Goal: Download file/media

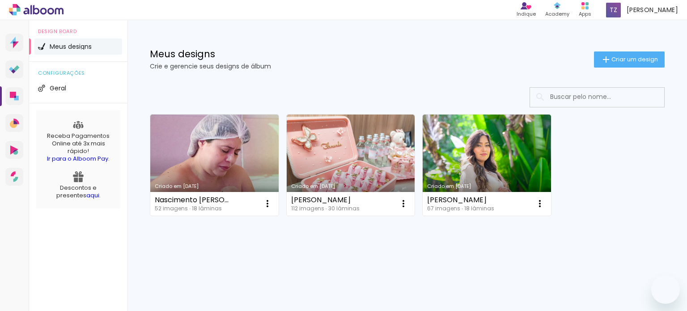
click at [191, 153] on link "Criado em [DATE]" at bounding box center [214, 165] width 128 height 101
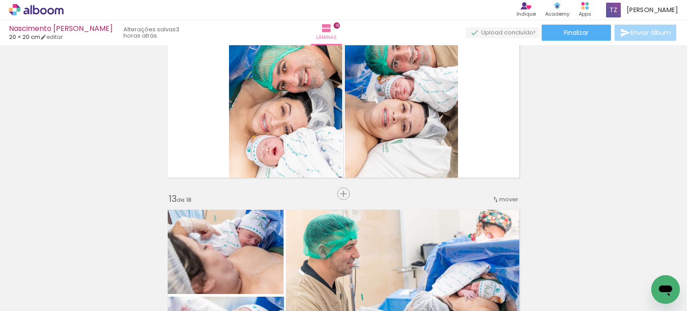
scroll to position [2310, 0]
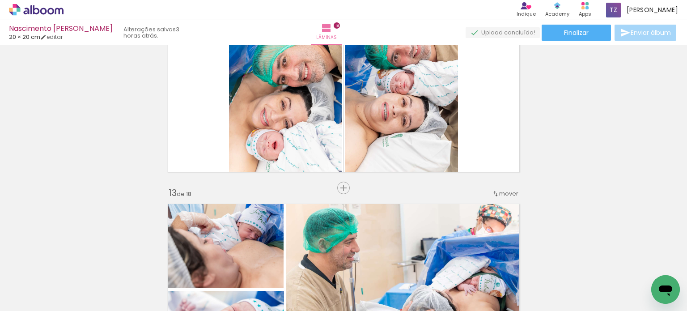
click at [0, 0] on span "Adicionar Fotos" at bounding box center [0, 0] width 0 height 0
click at [0, 0] on input "file" at bounding box center [0, 0] width 0 height 0
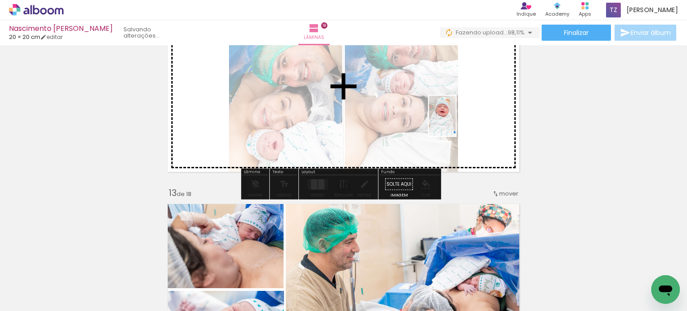
drag, startPoint x: 650, startPoint y: 284, endPoint x: 456, endPoint y: 122, distance: 252.9
click at [456, 122] on quentale-workspace at bounding box center [343, 155] width 687 height 311
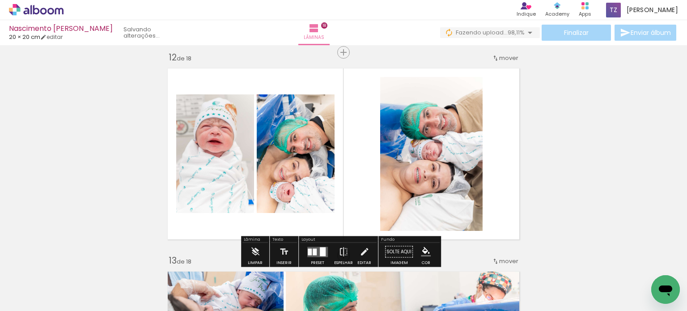
scroll to position [2264, 0]
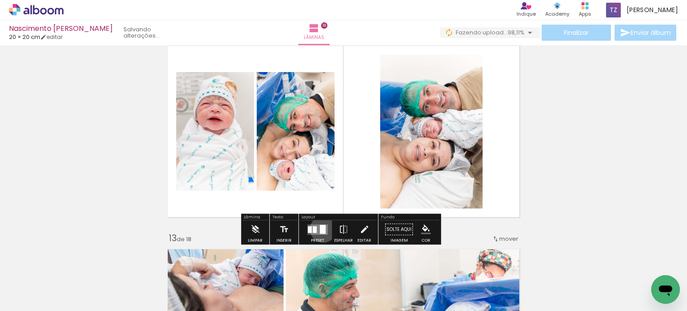
click at [321, 229] on div at bounding box center [323, 229] width 6 height 9
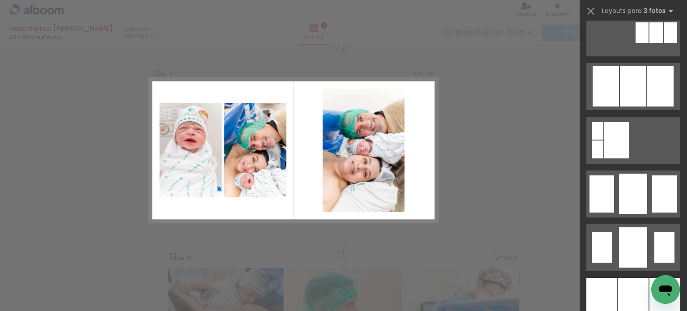
scroll to position [591, 0]
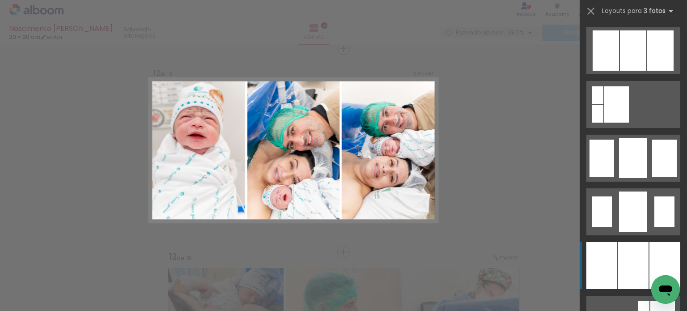
click at [650, 264] on div at bounding box center [665, 265] width 31 height 47
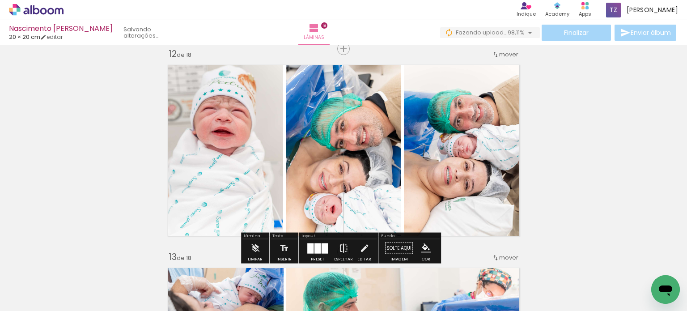
click at [340, 249] on iron-icon at bounding box center [344, 248] width 10 height 18
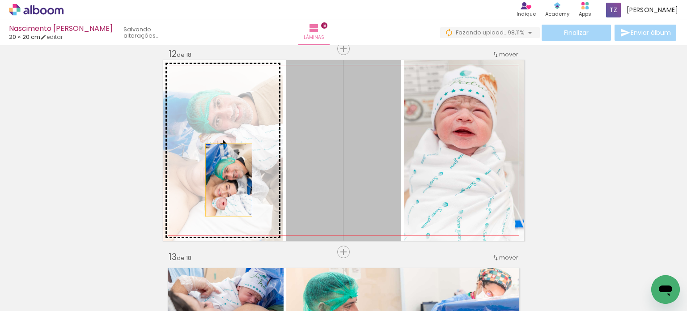
drag, startPoint x: 355, startPoint y: 172, endPoint x: 225, endPoint y: 180, distance: 130.0
click at [0, 0] on slot at bounding box center [0, 0] width 0 height 0
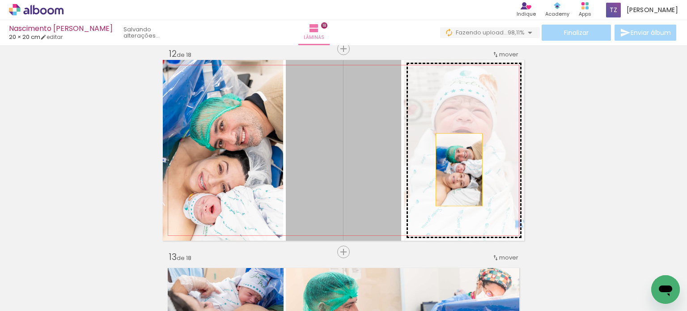
drag, startPoint x: 378, startPoint y: 173, endPoint x: 476, endPoint y: 175, distance: 98.4
click at [0, 0] on slot at bounding box center [0, 0] width 0 height 0
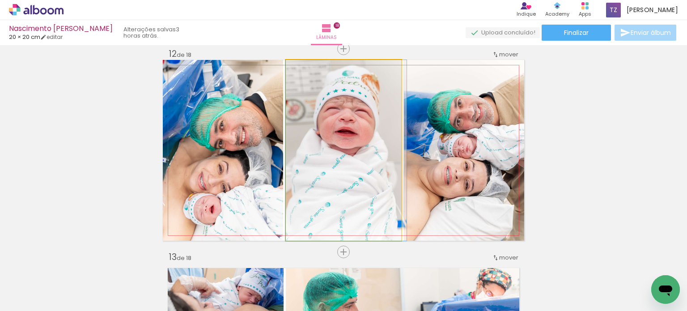
drag, startPoint x: 362, startPoint y: 145, endPoint x: 366, endPoint y: 156, distance: 12.0
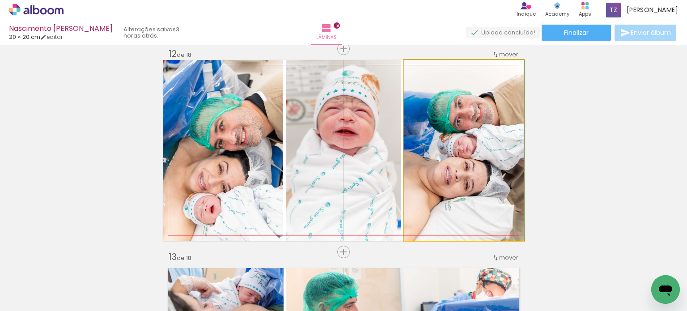
drag, startPoint x: 498, startPoint y: 159, endPoint x: 485, endPoint y: 160, distance: 12.6
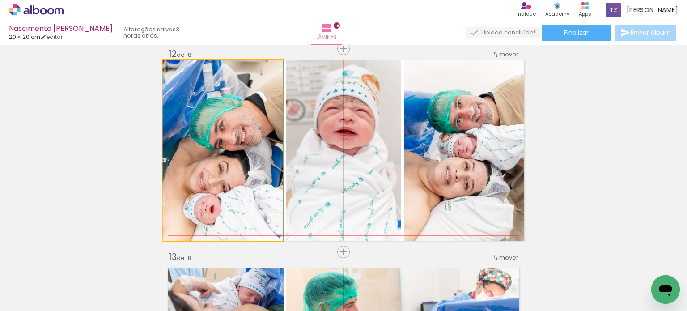
drag, startPoint x: 223, startPoint y: 174, endPoint x: 223, endPoint y: 165, distance: 9.4
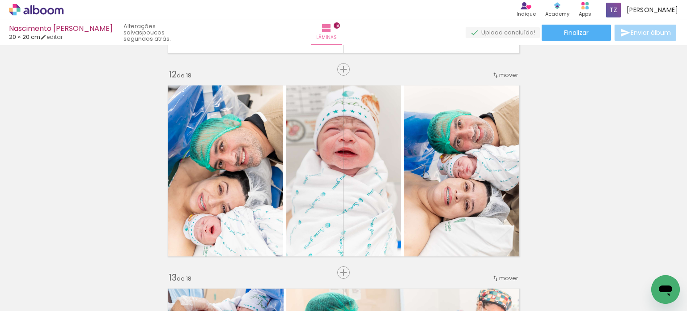
scroll to position [2219, 0]
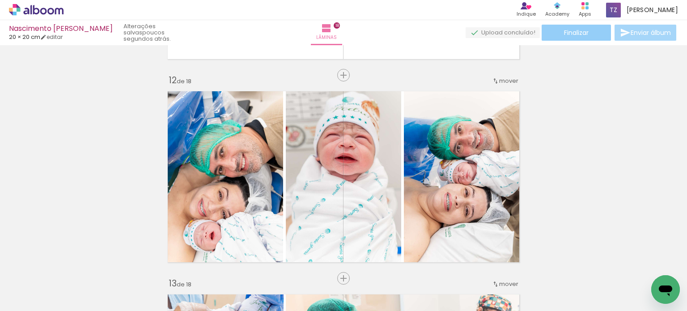
click at [598, 32] on paper-button "Finalizar" at bounding box center [576, 33] width 69 height 16
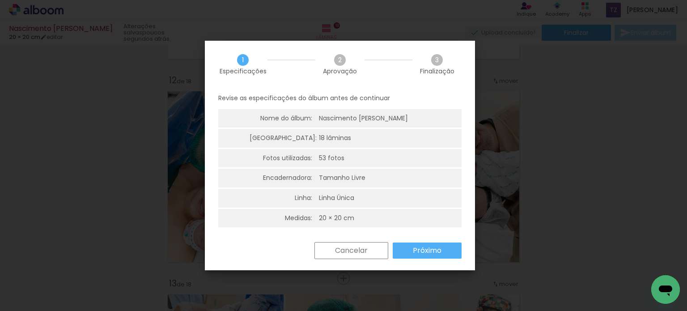
click at [0, 0] on slot "Próximo" at bounding box center [0, 0] width 0 height 0
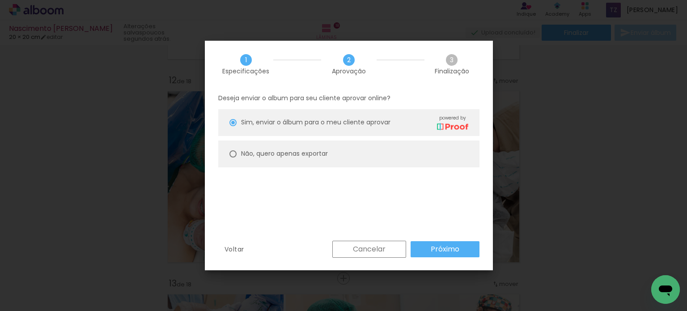
drag, startPoint x: 287, startPoint y: 159, endPoint x: 289, endPoint y: 154, distance: 5.6
click at [287, 157] on paper-radio-button "Não, quero apenas exportar" at bounding box center [348, 153] width 261 height 27
type paper-radio-button "on"
click at [0, 0] on slot "Não, quero apenas exportar" at bounding box center [0, 0] width 0 height 0
click at [442, 243] on paper-button "Próximo" at bounding box center [445, 249] width 69 height 16
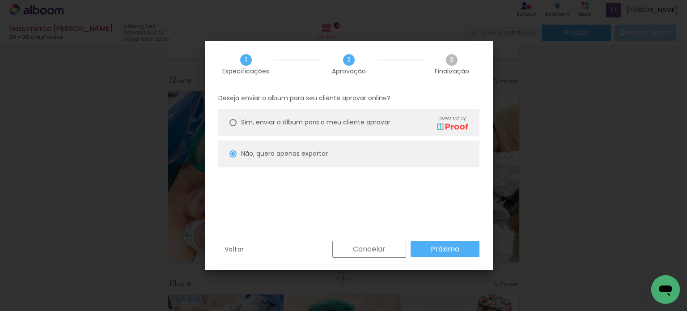
type input "Alta, 300 DPI"
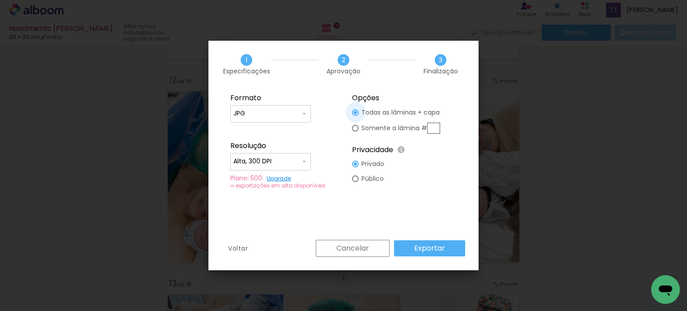
click at [0, 0] on div at bounding box center [0, 0] width 0 height 0
type paper-radio-button "on"
click at [0, 0] on div at bounding box center [0, 0] width 0 height 0
type paper-radio-button "on"
click at [0, 0] on input "text" at bounding box center [0, 0] width 0 height 0
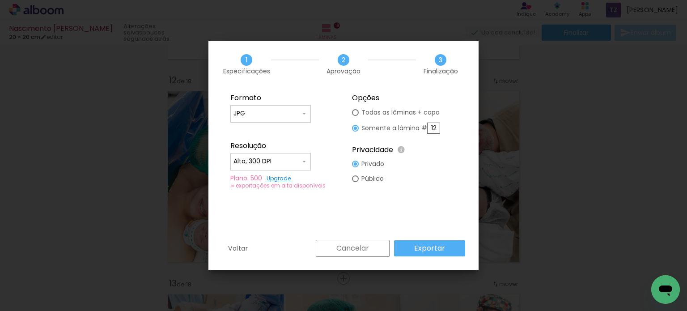
type input "12"
click at [0, 0] on slot "Exportar" at bounding box center [0, 0] width 0 height 0
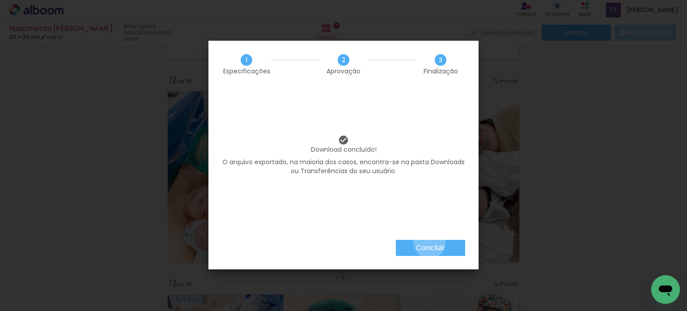
click at [0, 0] on paper-button "Concluir" at bounding box center [0, 0] width 0 height 0
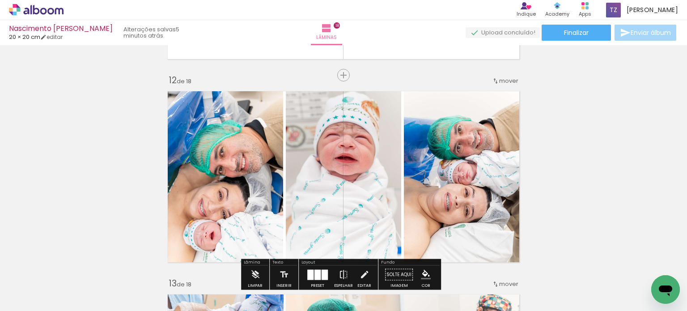
scroll to position [0, 2044]
